Goal: Information Seeking & Learning: Learn about a topic

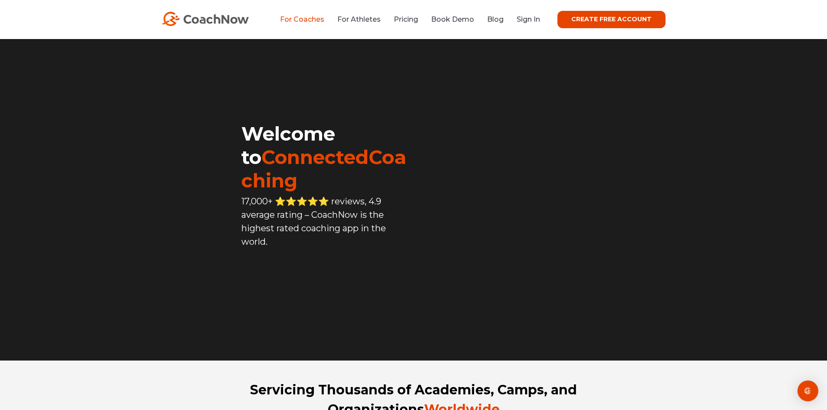
click at [308, 19] on link "For Coaches" at bounding box center [302, 19] width 44 height 8
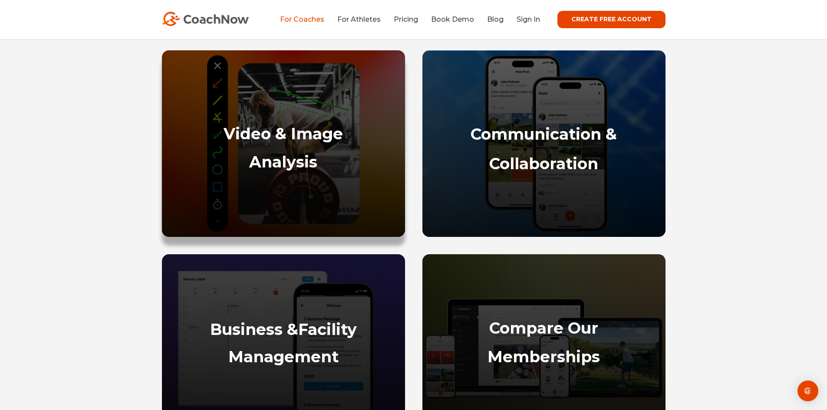
scroll to position [391, 0]
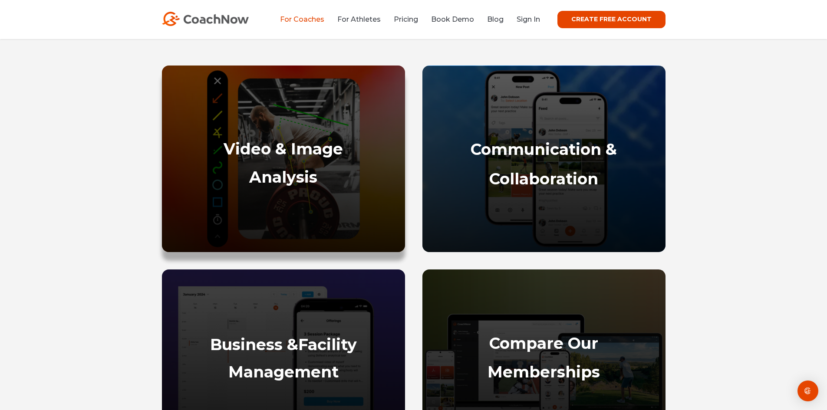
click at [284, 146] on strong "Video & Image" at bounding box center [283, 148] width 119 height 19
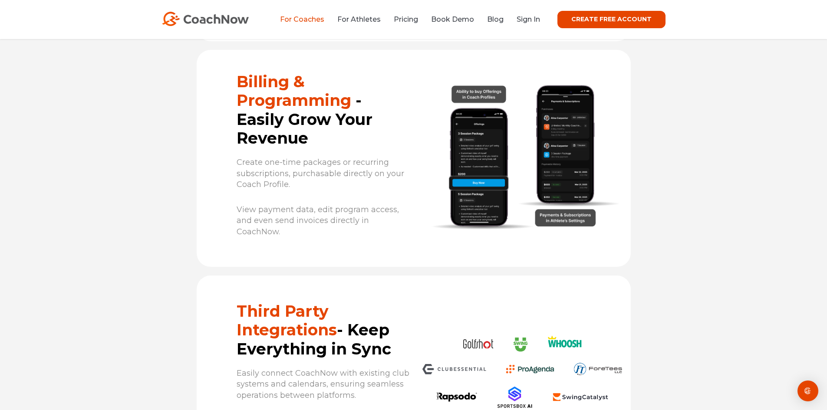
scroll to position [5441, 0]
